Goal: Information Seeking & Learning: Check status

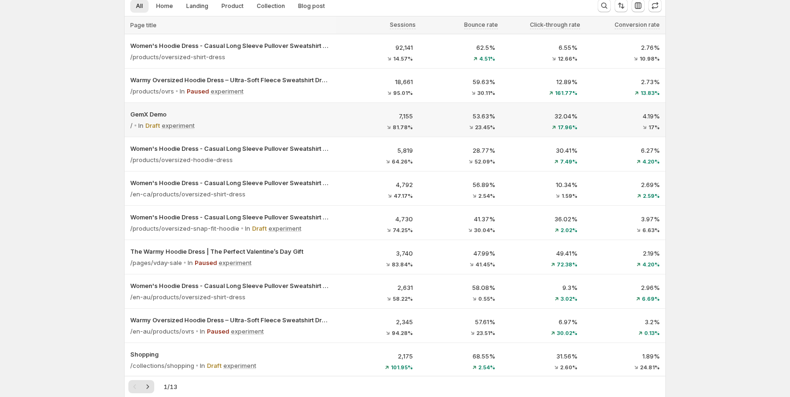
scroll to position [115, 0]
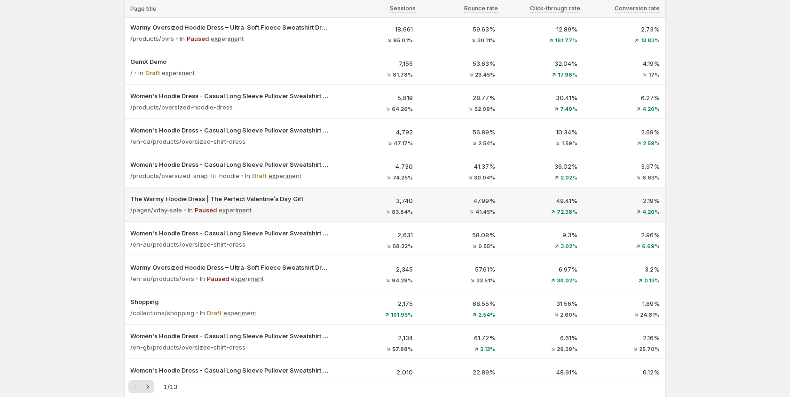
click at [357, 200] on p "3,740" at bounding box center [377, 200] width 71 height 9
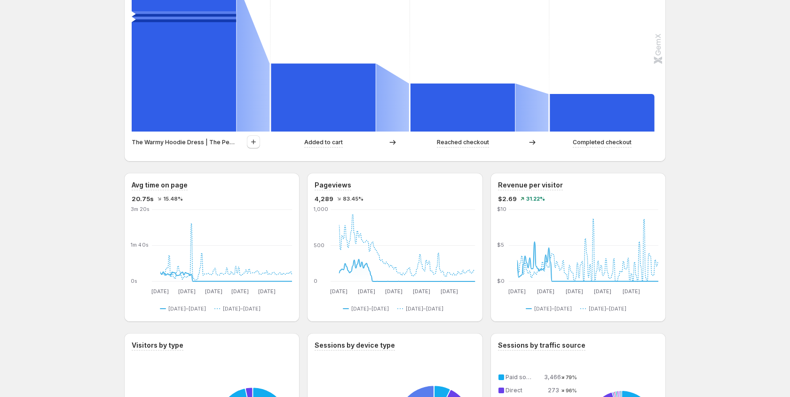
scroll to position [321, 0]
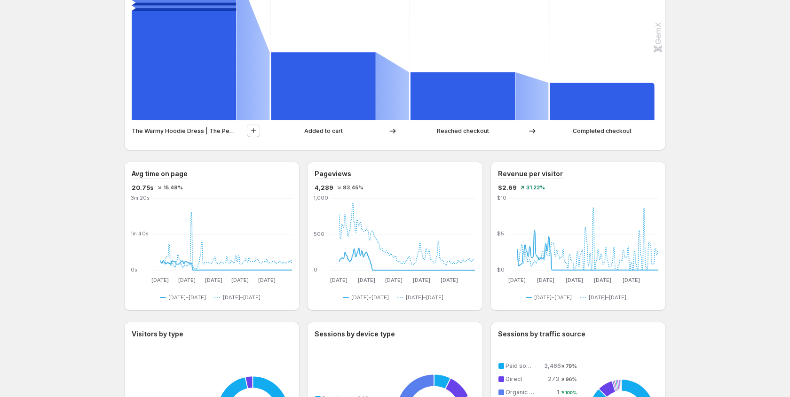
click at [743, 201] on div "The Warmy Hoodie Dress | The Perfect Valentine’s Day Gift. This page is ready T…" at bounding box center [395, 273] width 790 height 1189
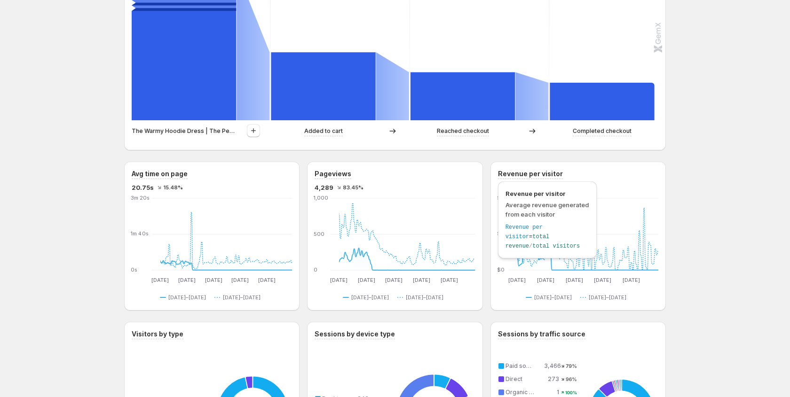
click at [537, 173] on h3 "Revenue per visitor" at bounding box center [530, 173] width 65 height 9
click at [551, 174] on h3 "Revenue per visitor" at bounding box center [530, 173] width 65 height 9
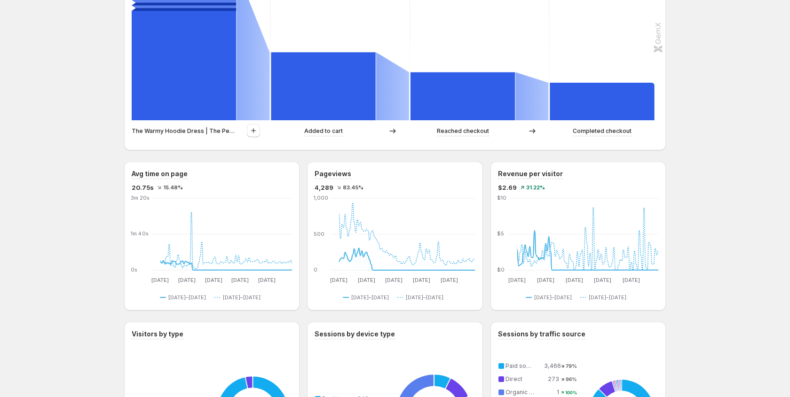
click at [702, 191] on div "The Warmy Hoodie Dress | The Perfect Valentine’s Day Gift. This page is ready T…" at bounding box center [395, 273] width 790 height 1189
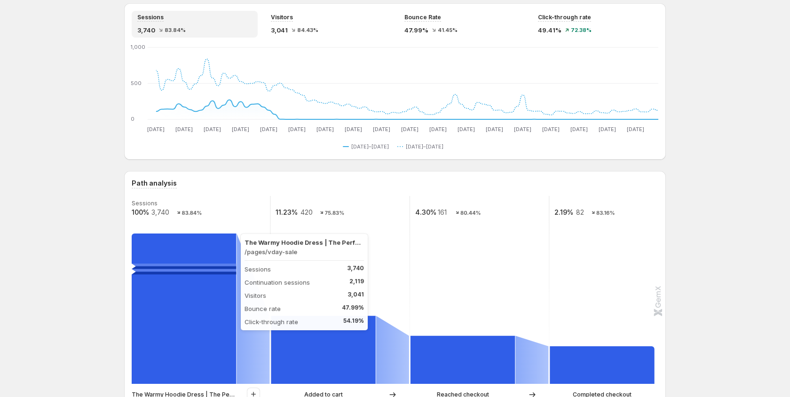
scroll to position [0, 0]
